Goal: Check status: Check status

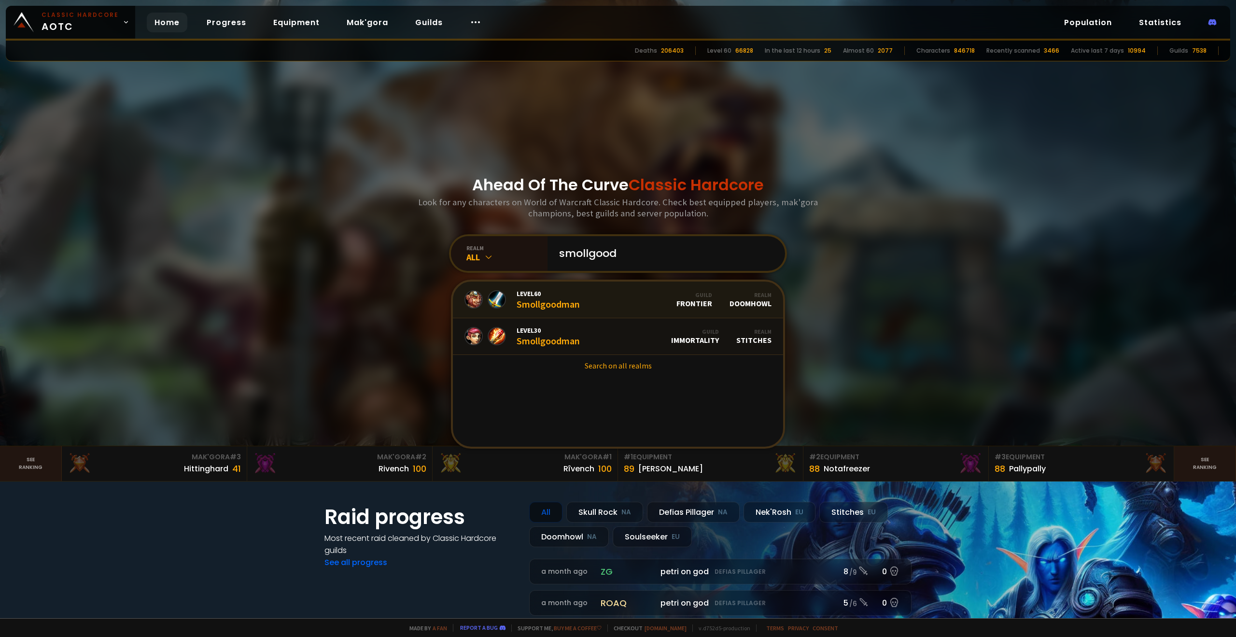
type input "smollgood"
click at [551, 306] on div "Level 60 Smollgoodman" at bounding box center [548, 299] width 63 height 21
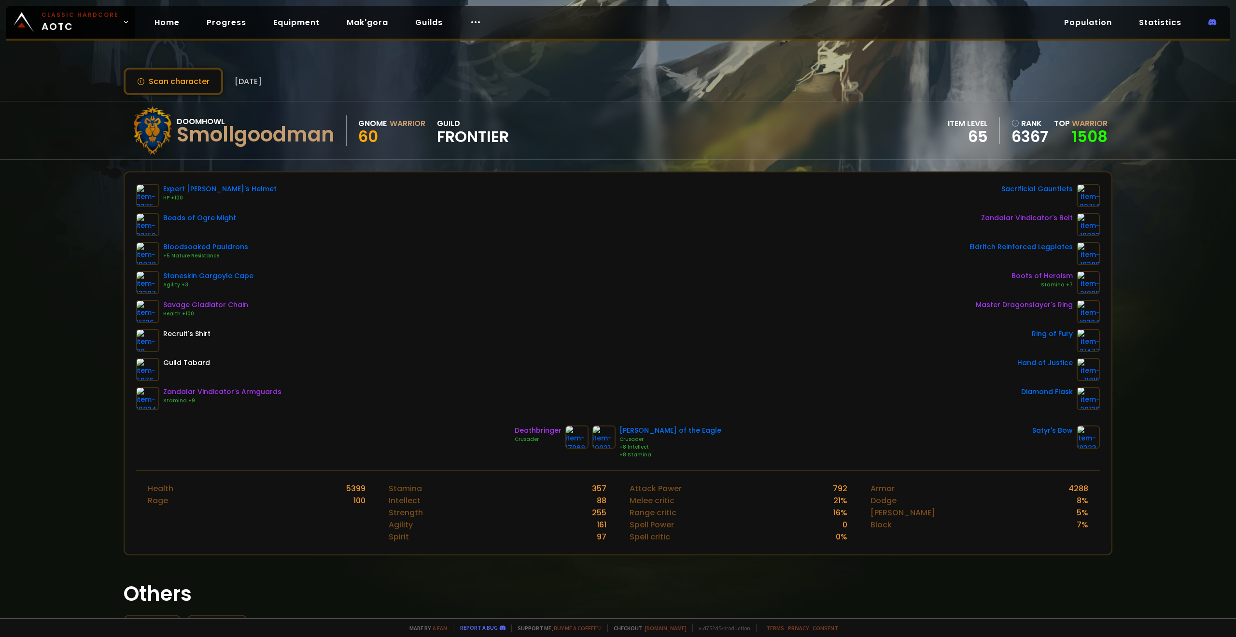
click at [328, 329] on div "Expert Goldminer's Helmet HP +100 Beads of Ogre Might Bloodsoaked Pauldrons +5 …" at bounding box center [618, 297] width 964 height 226
